Goal: Task Accomplishment & Management: Manage account settings

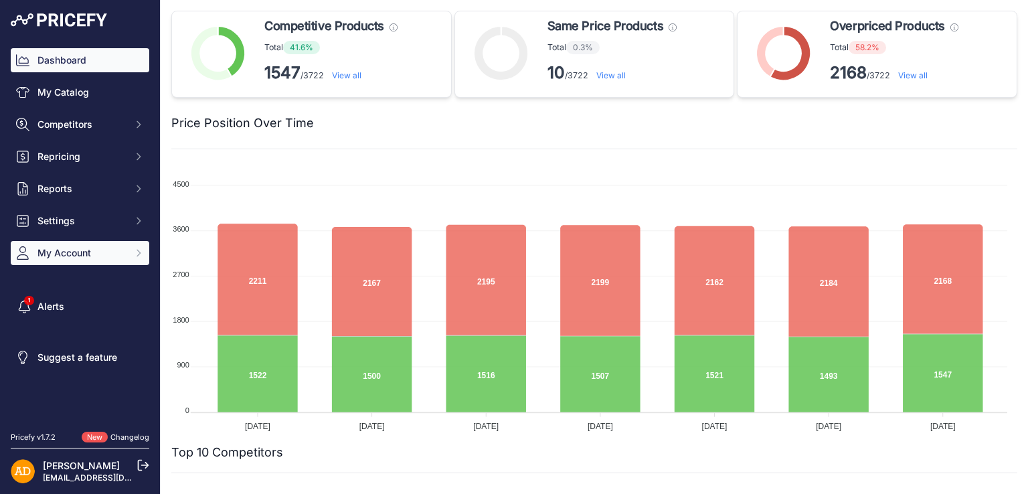
click at [102, 255] on span "My Account" at bounding box center [81, 252] width 88 height 13
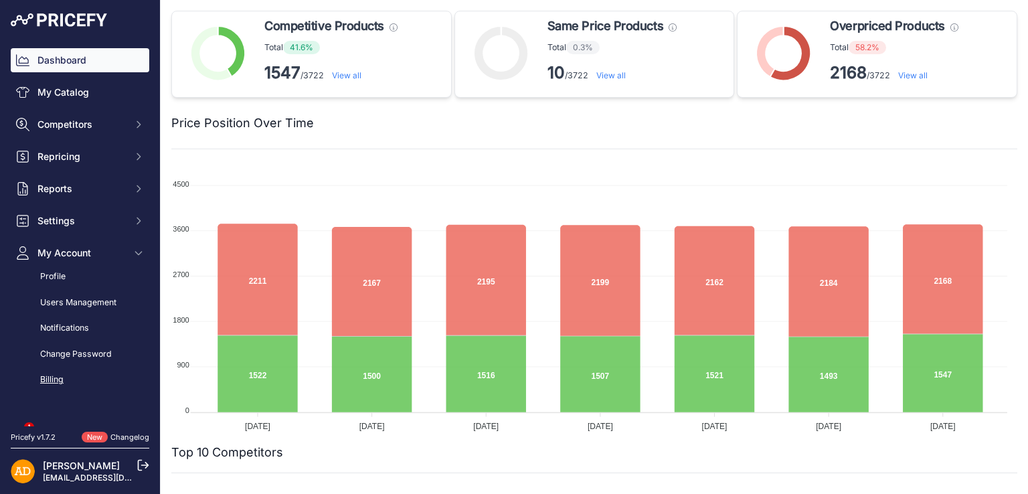
click at [59, 379] on link "Billing" at bounding box center [80, 379] width 139 height 23
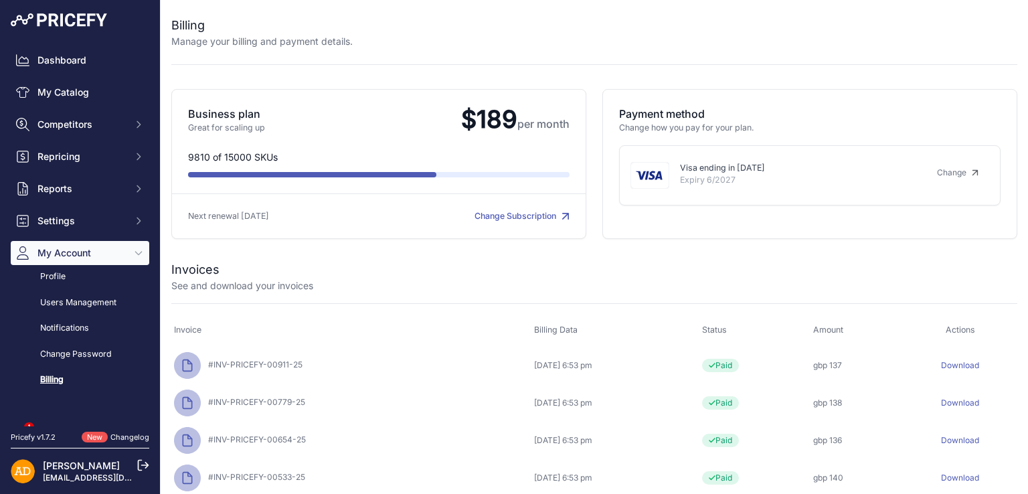
click at [486, 215] on link "Change Subscription" at bounding box center [521, 216] width 95 height 10
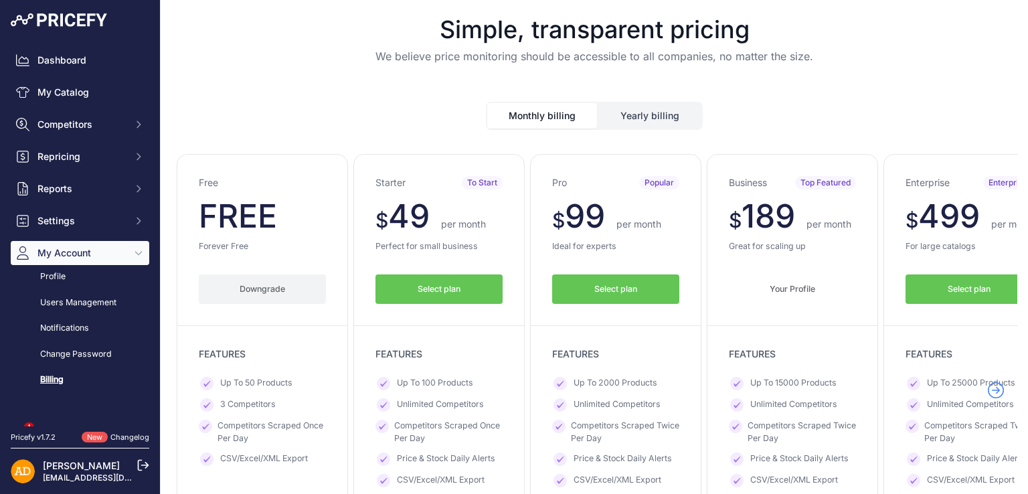
click at [246, 289] on button "Downgrade" at bounding box center [262, 289] width 127 height 30
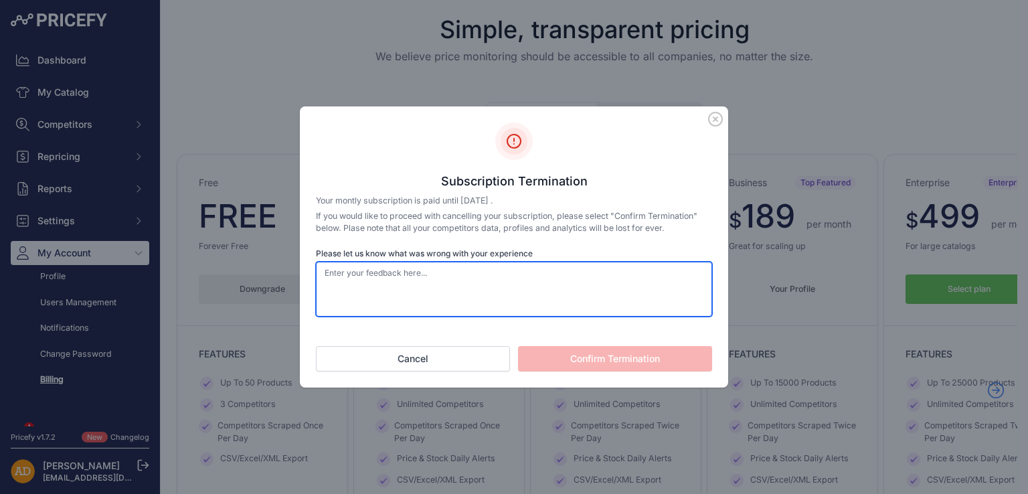
click at [482, 277] on textarea "Please let us know what was wrong with your experience" at bounding box center [514, 289] width 396 height 55
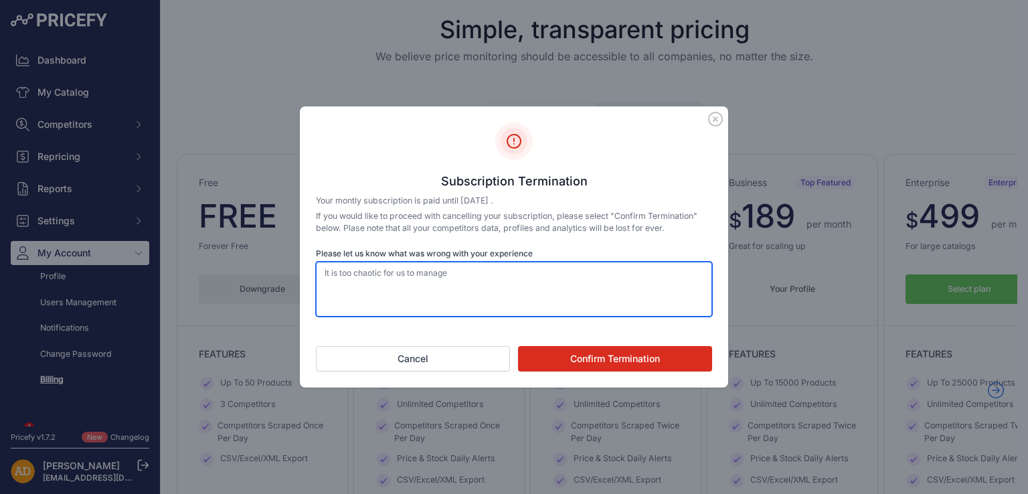
type textarea "It is too chaotic for us to manage"
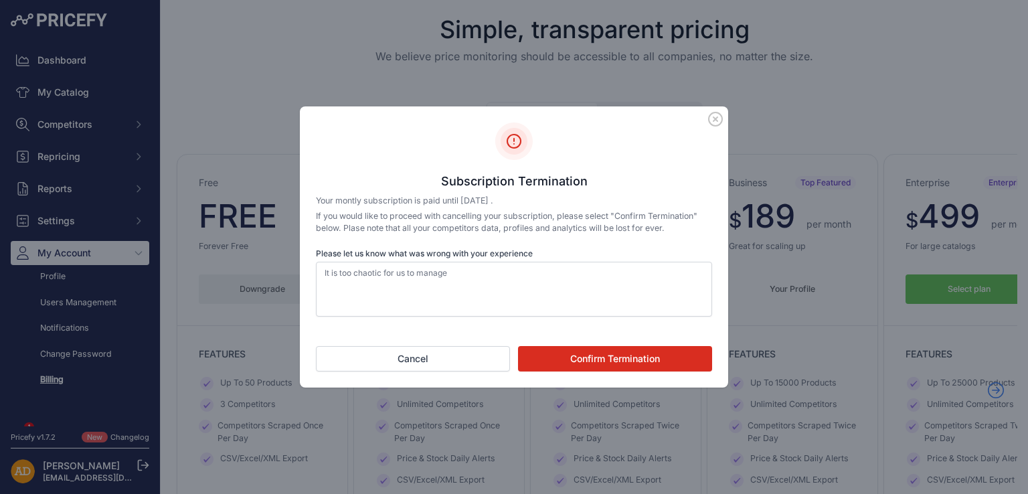
click at [590, 357] on button "Confirm Termination" at bounding box center [615, 358] width 194 height 25
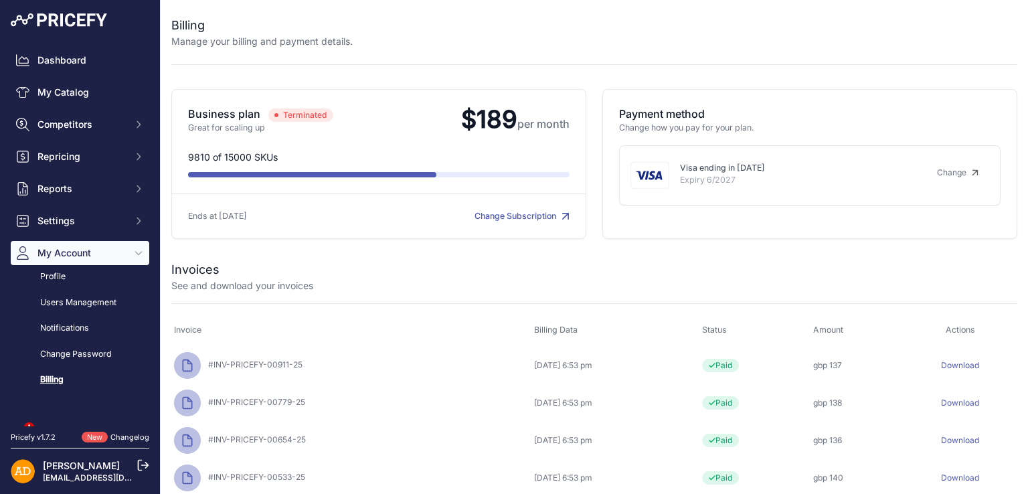
drag, startPoint x: 187, startPoint y: 216, endPoint x: 281, endPoint y: 216, distance: 93.7
click at [281, 216] on p "Ends at 16/09/2025" at bounding box center [283, 216] width 191 height 13
copy p "Ends at 16/09/2025"
